Goal: Task Accomplishment & Management: Manage account settings

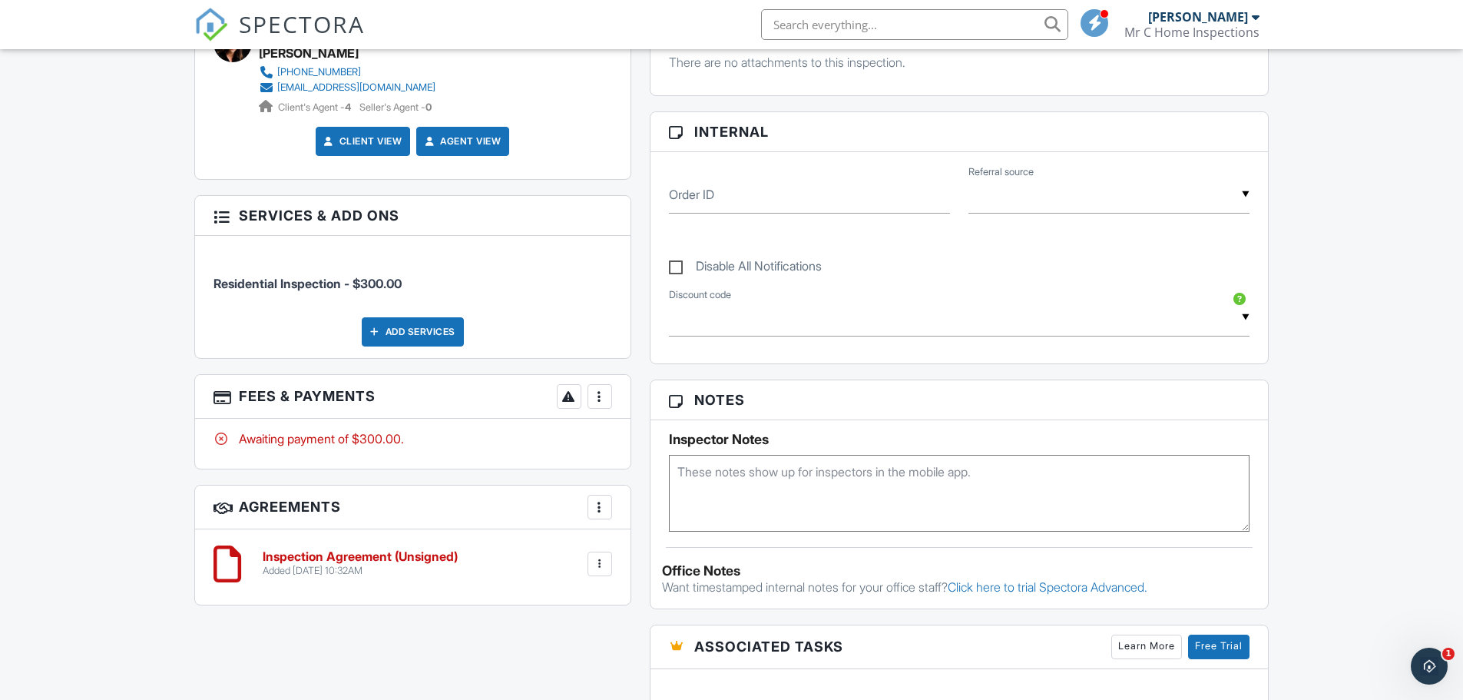
scroll to position [691, 0]
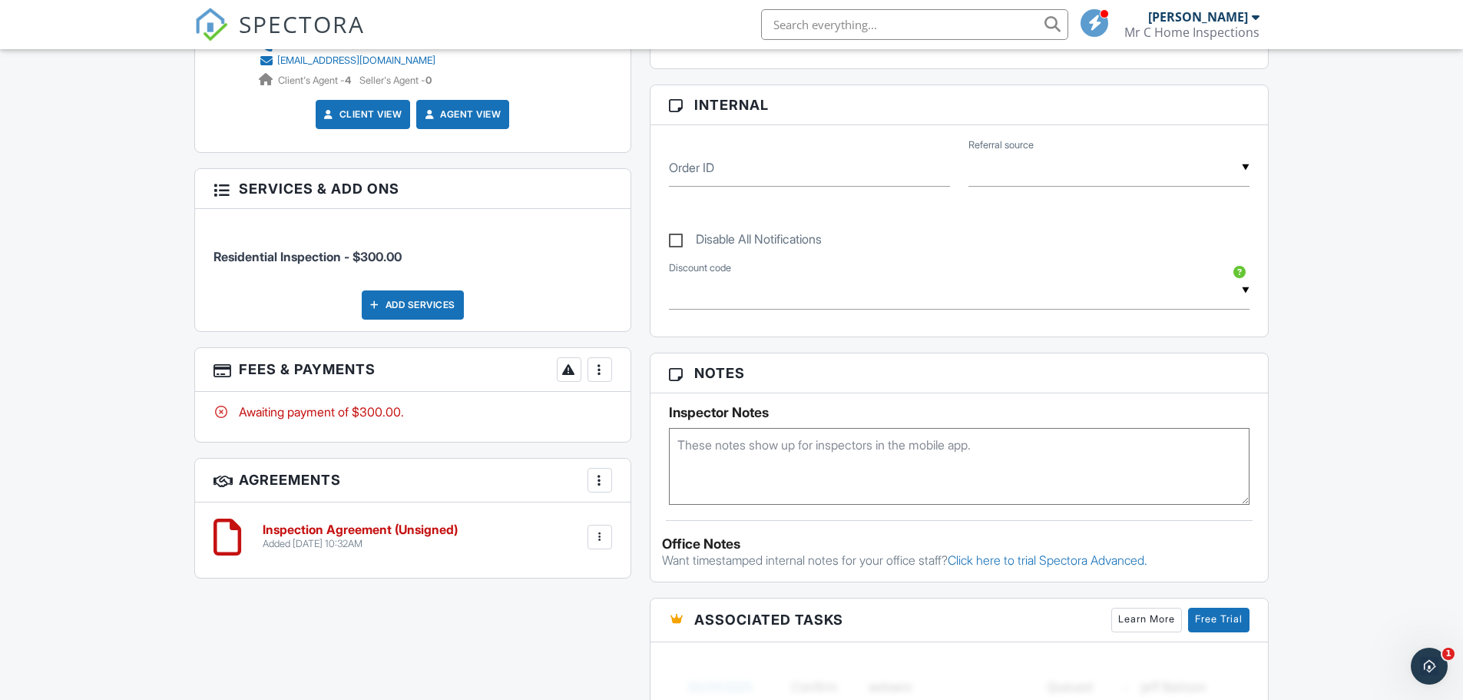
click at [605, 372] on div at bounding box center [599, 369] width 15 height 15
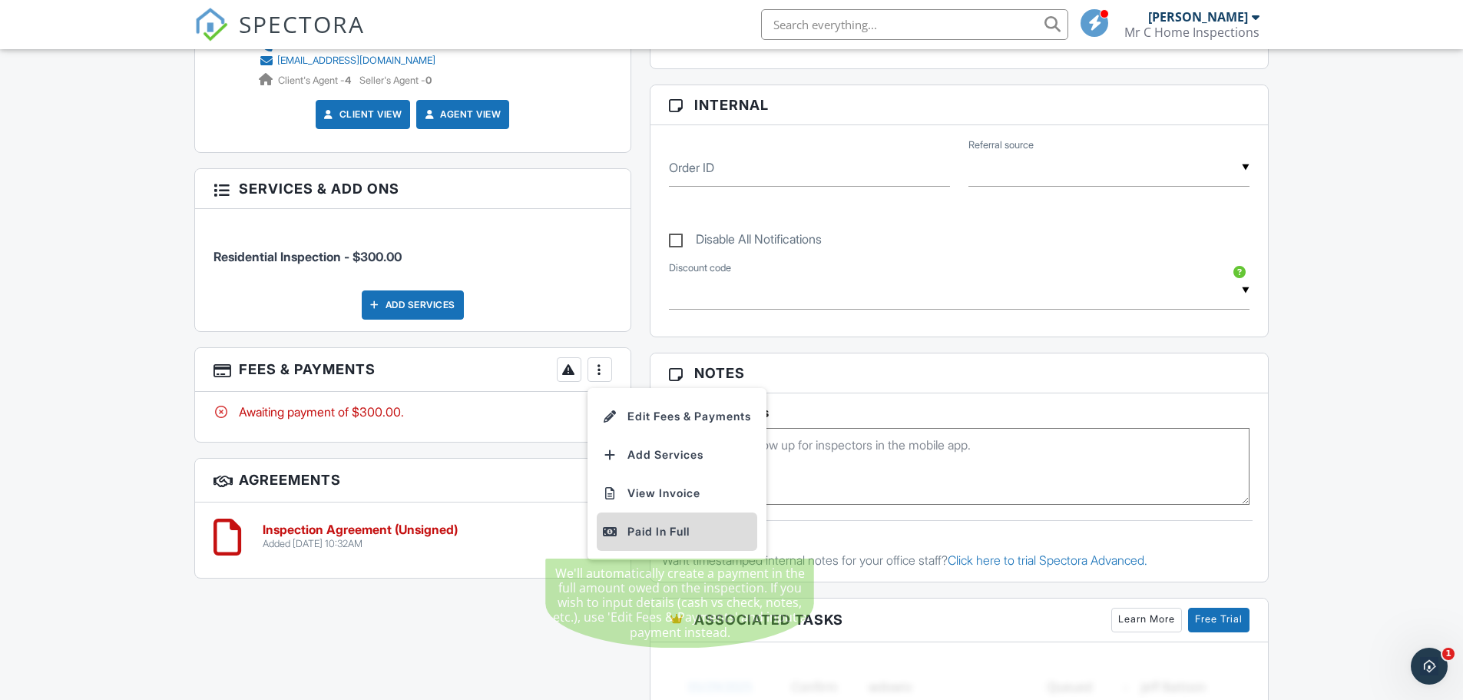
click at [679, 536] on div "Paid In Full" at bounding box center [677, 531] width 148 height 18
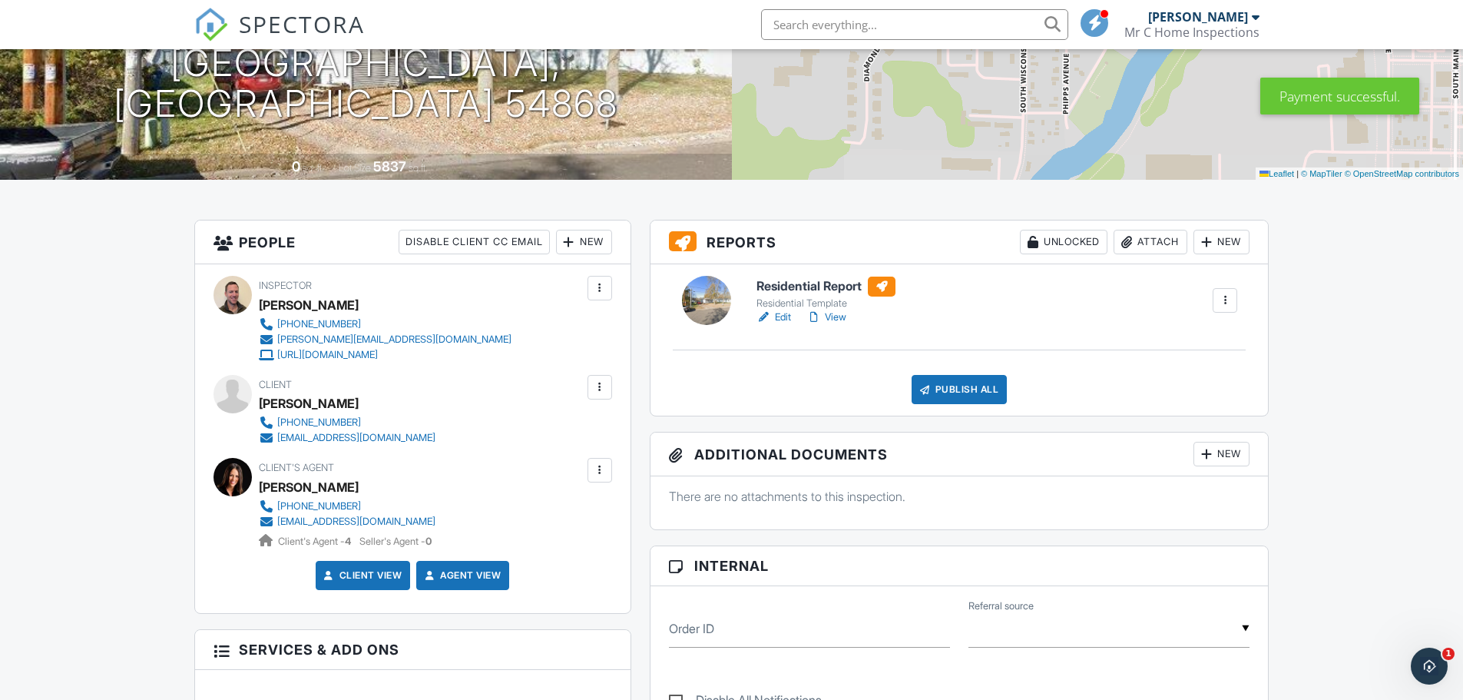
click at [839, 289] on h6 "Residential Report" at bounding box center [826, 286] width 139 height 20
